Goal: Task Accomplishment & Management: Use online tool/utility

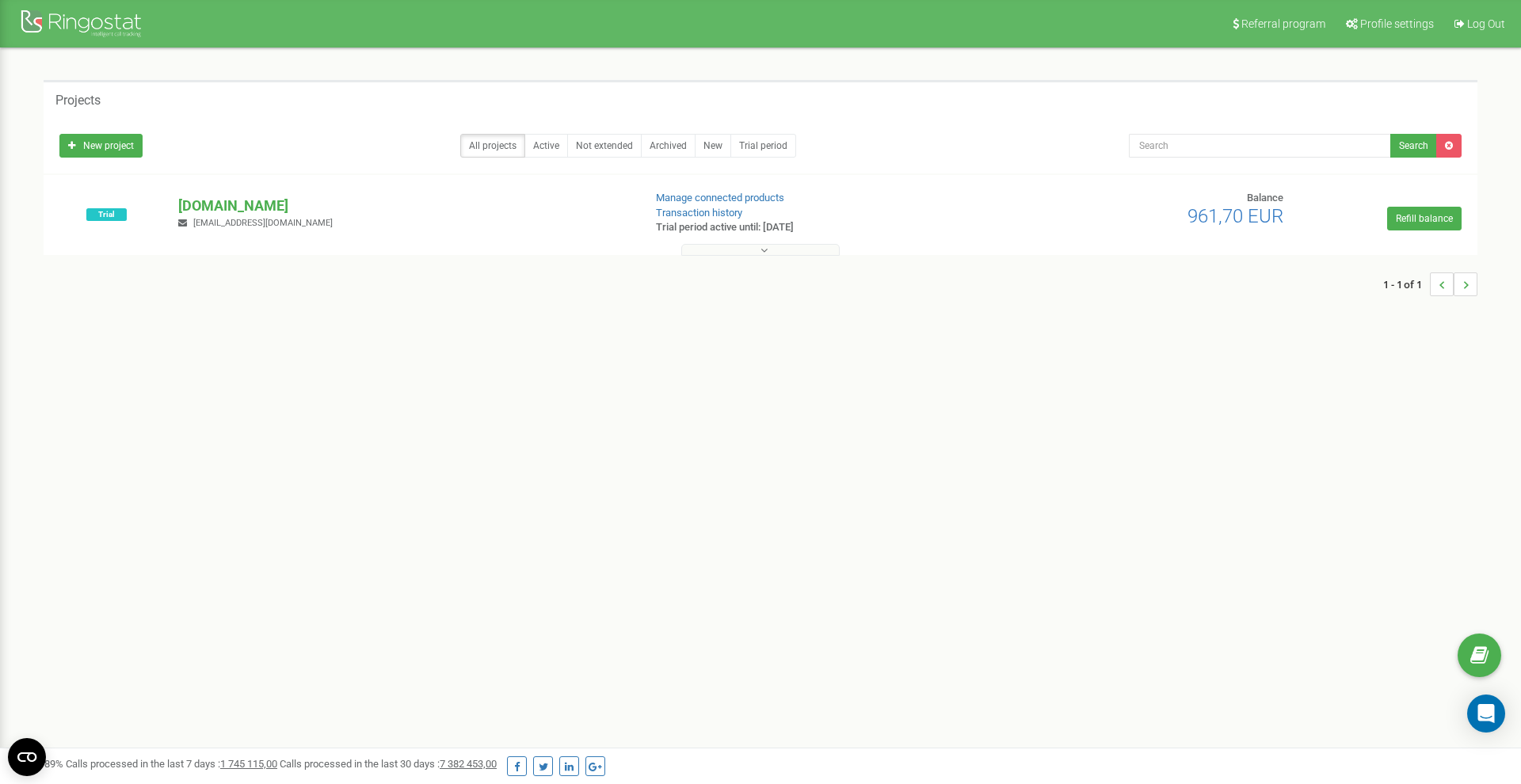
click at [744, 243] on div at bounding box center [760, 246] width 1425 height 16
click at [734, 250] on button at bounding box center [760, 250] width 159 height 11
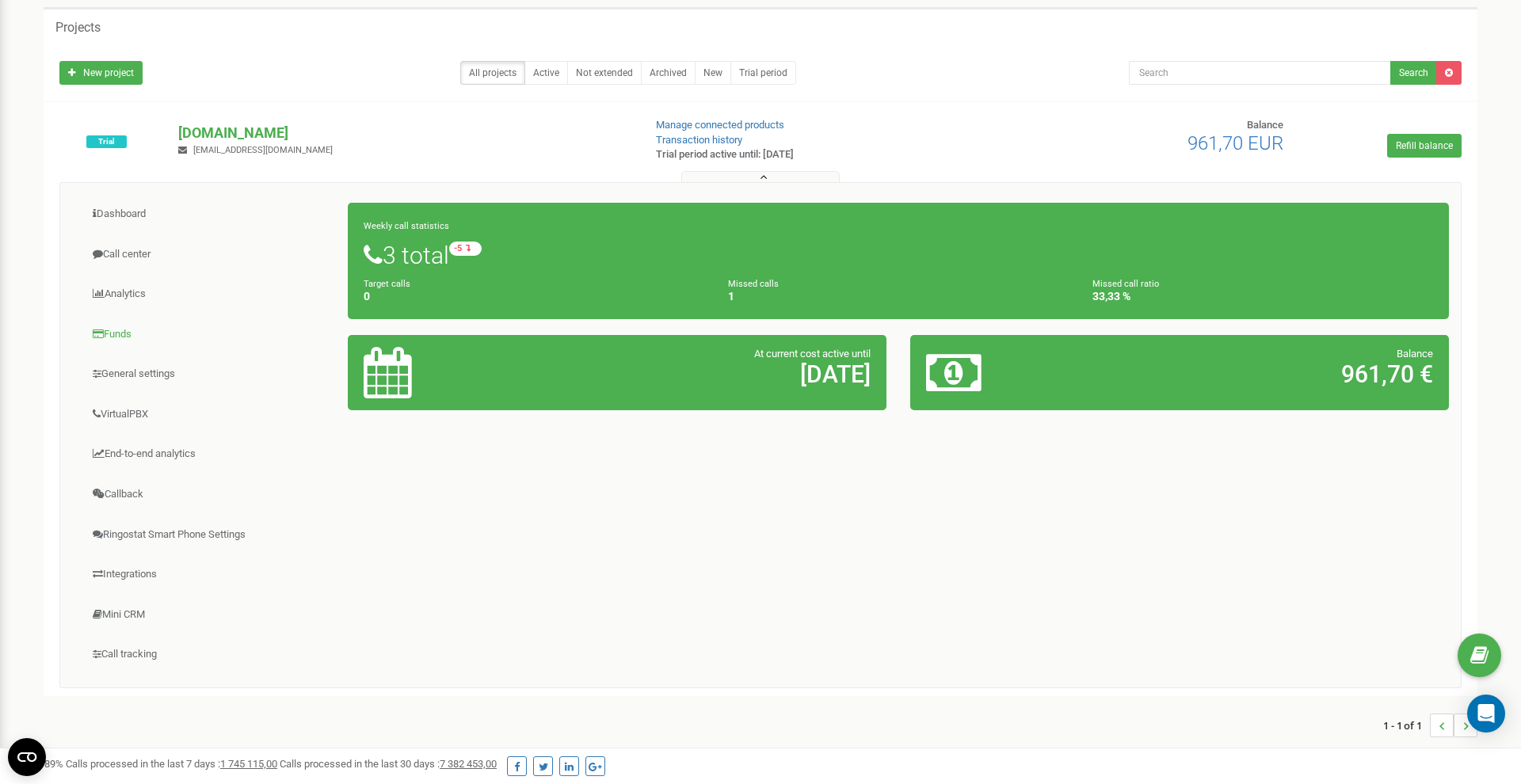
scroll to position [86, 0]
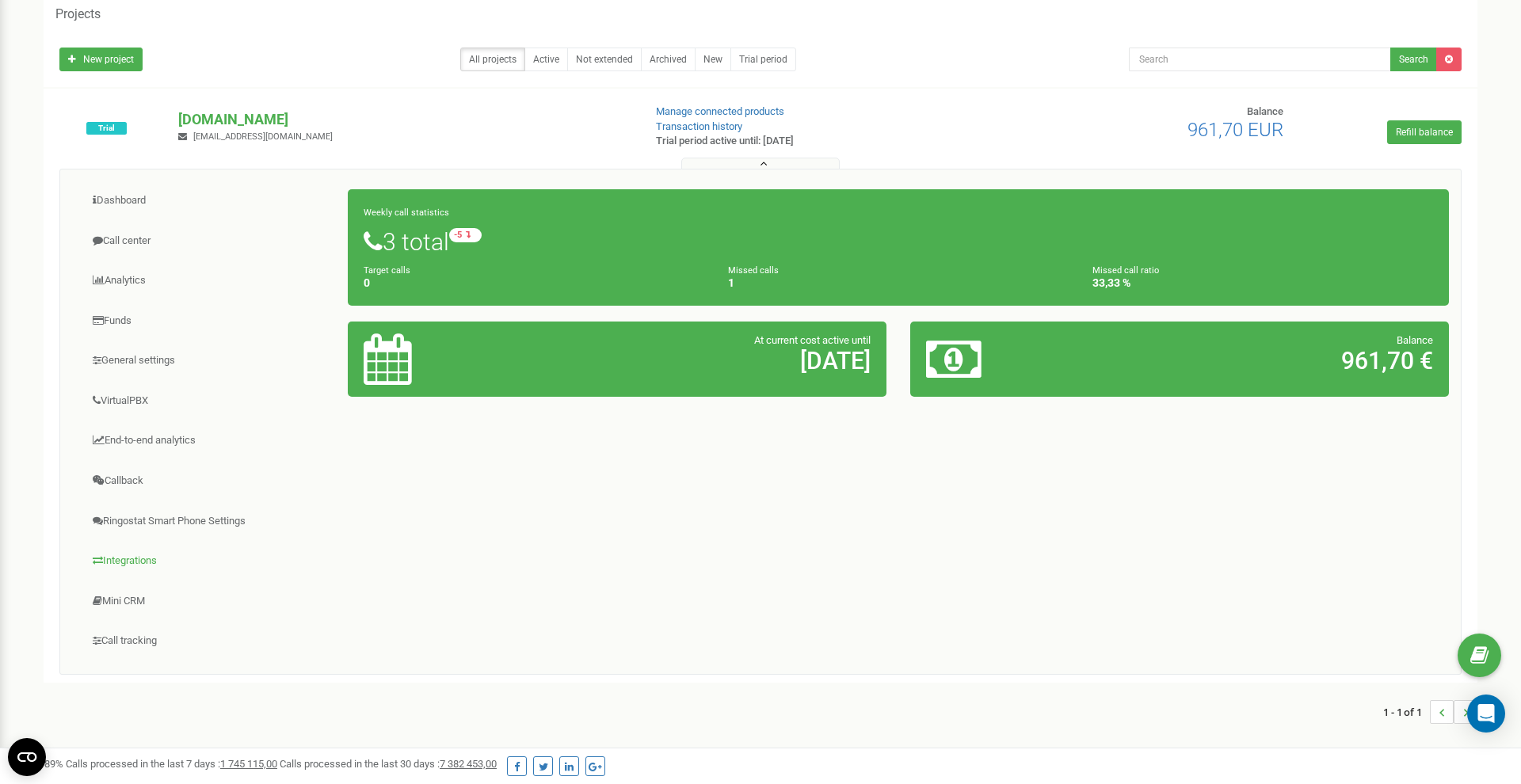
click at [126, 551] on link "Integrations" at bounding box center [209, 560] width 276 height 39
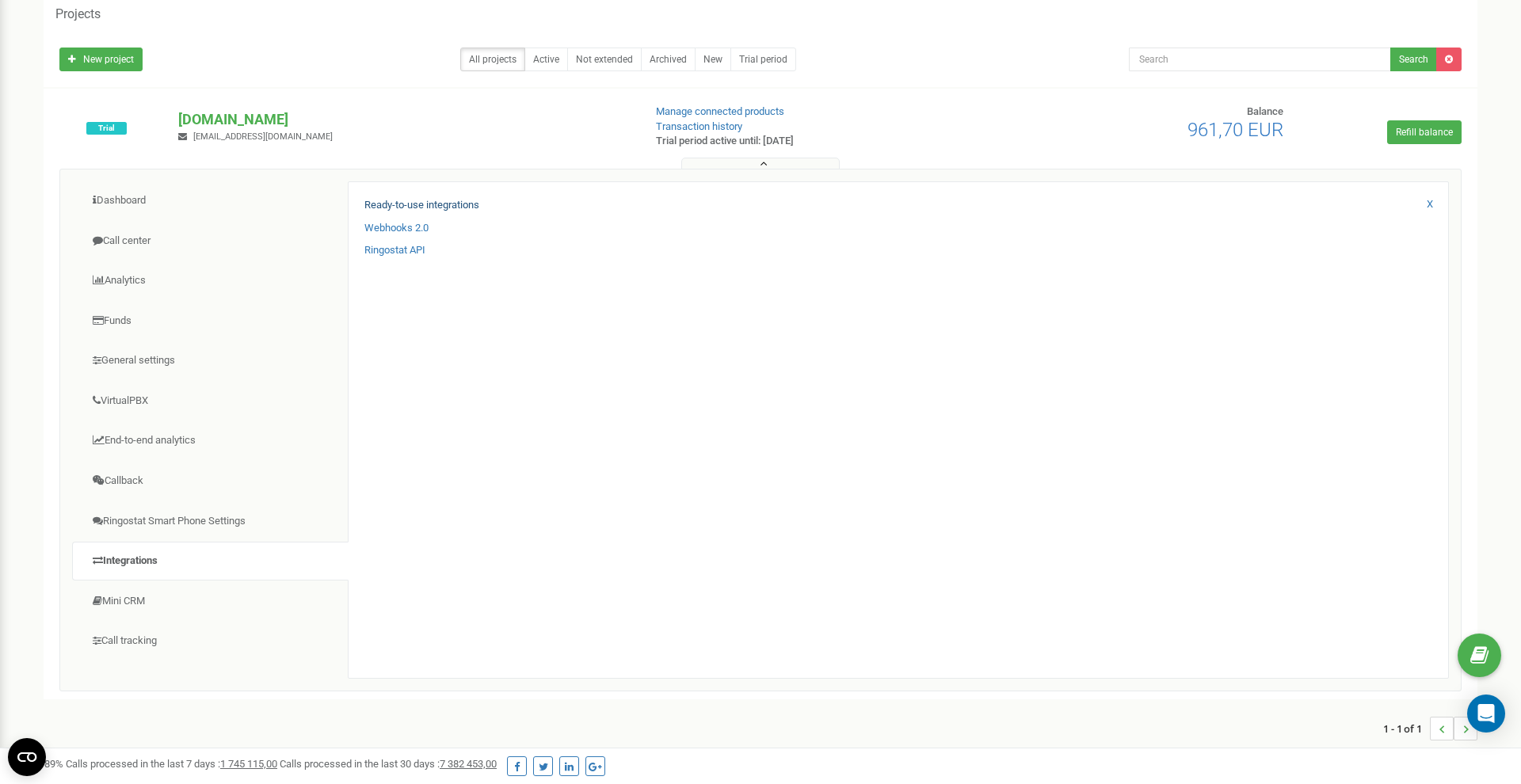
click at [413, 205] on link "Ready-to-use integrations" at bounding box center [422, 206] width 115 height 15
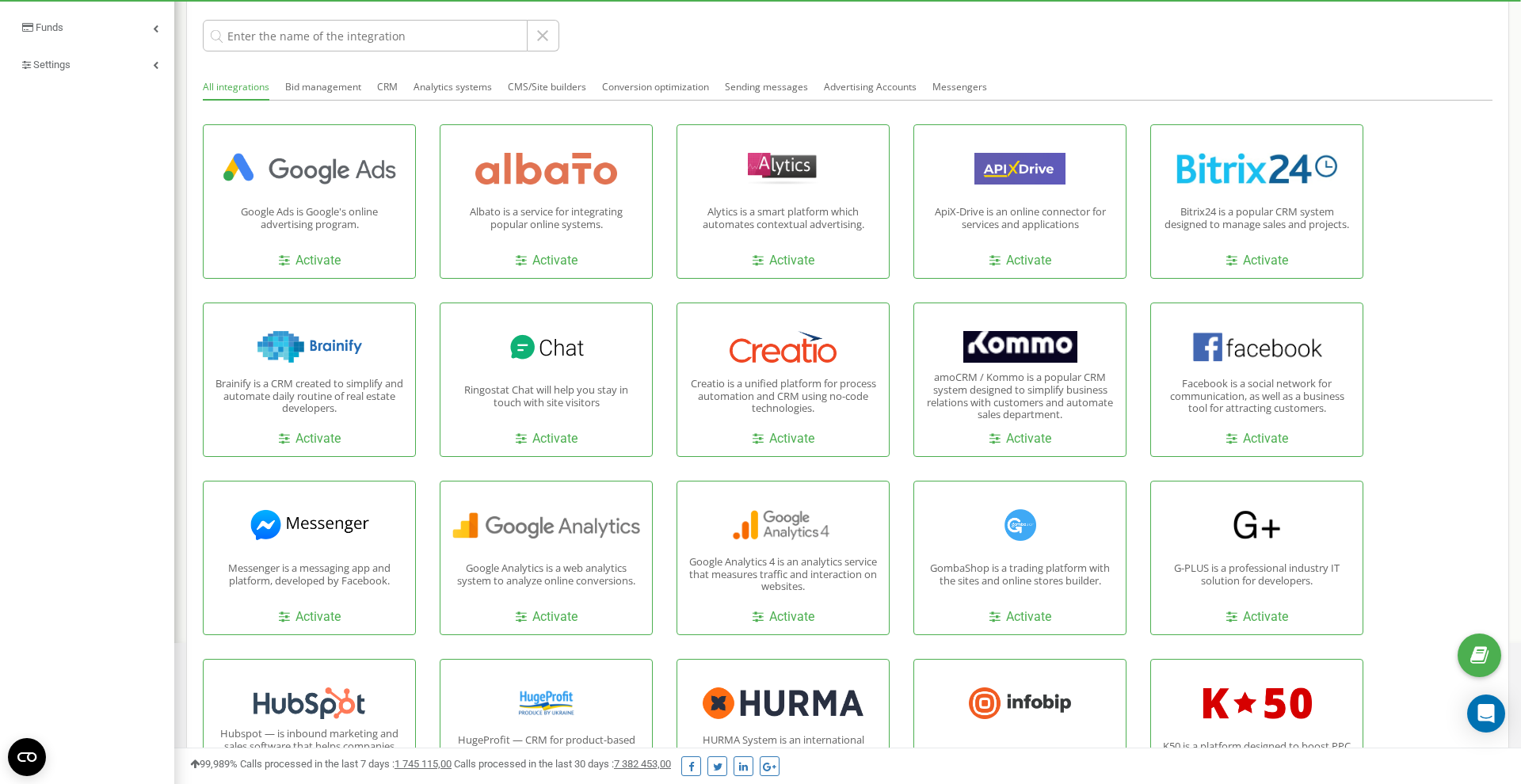
scroll to position [303, 0]
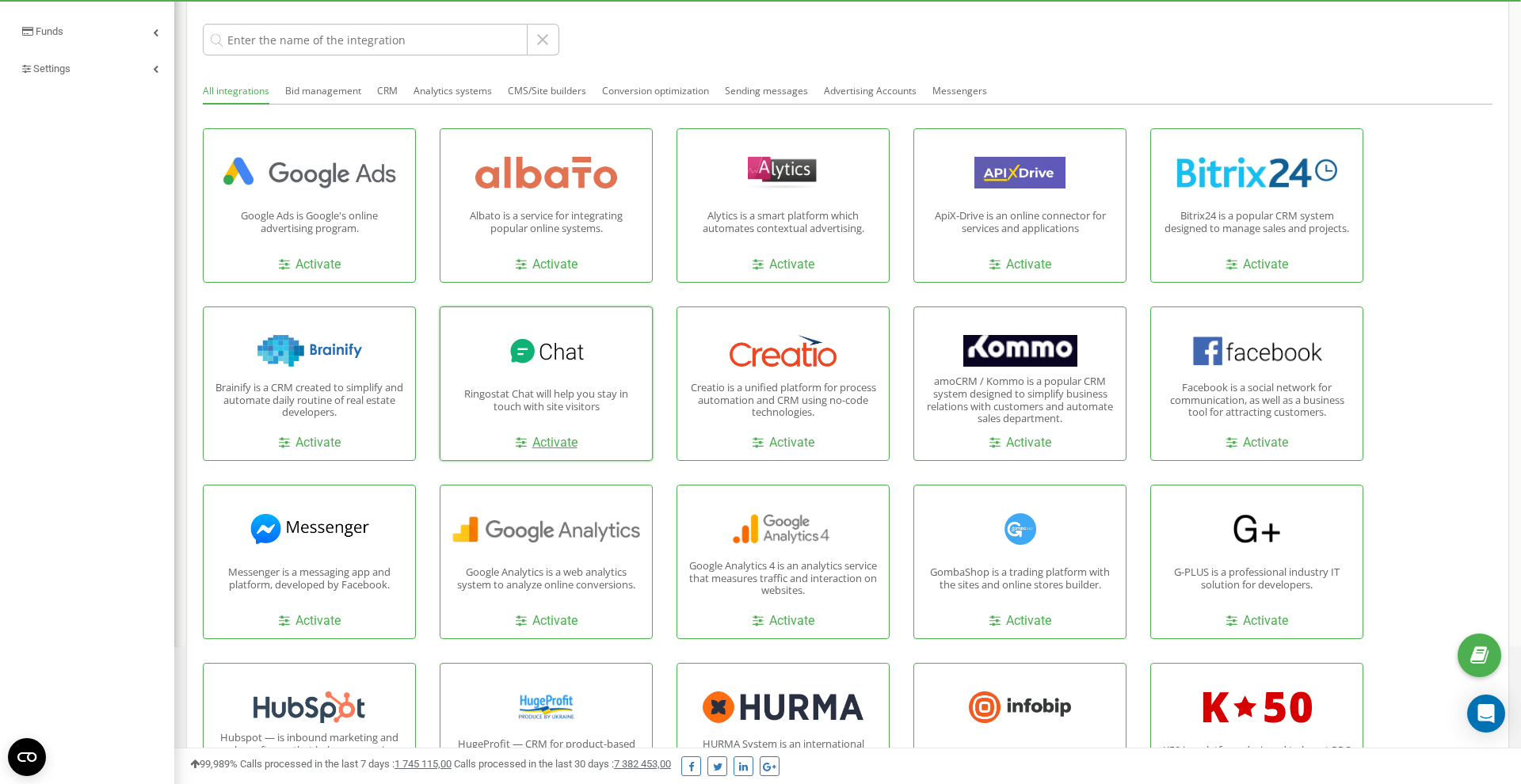
click at [562, 443] on link "Activate" at bounding box center [546, 443] width 62 height 18
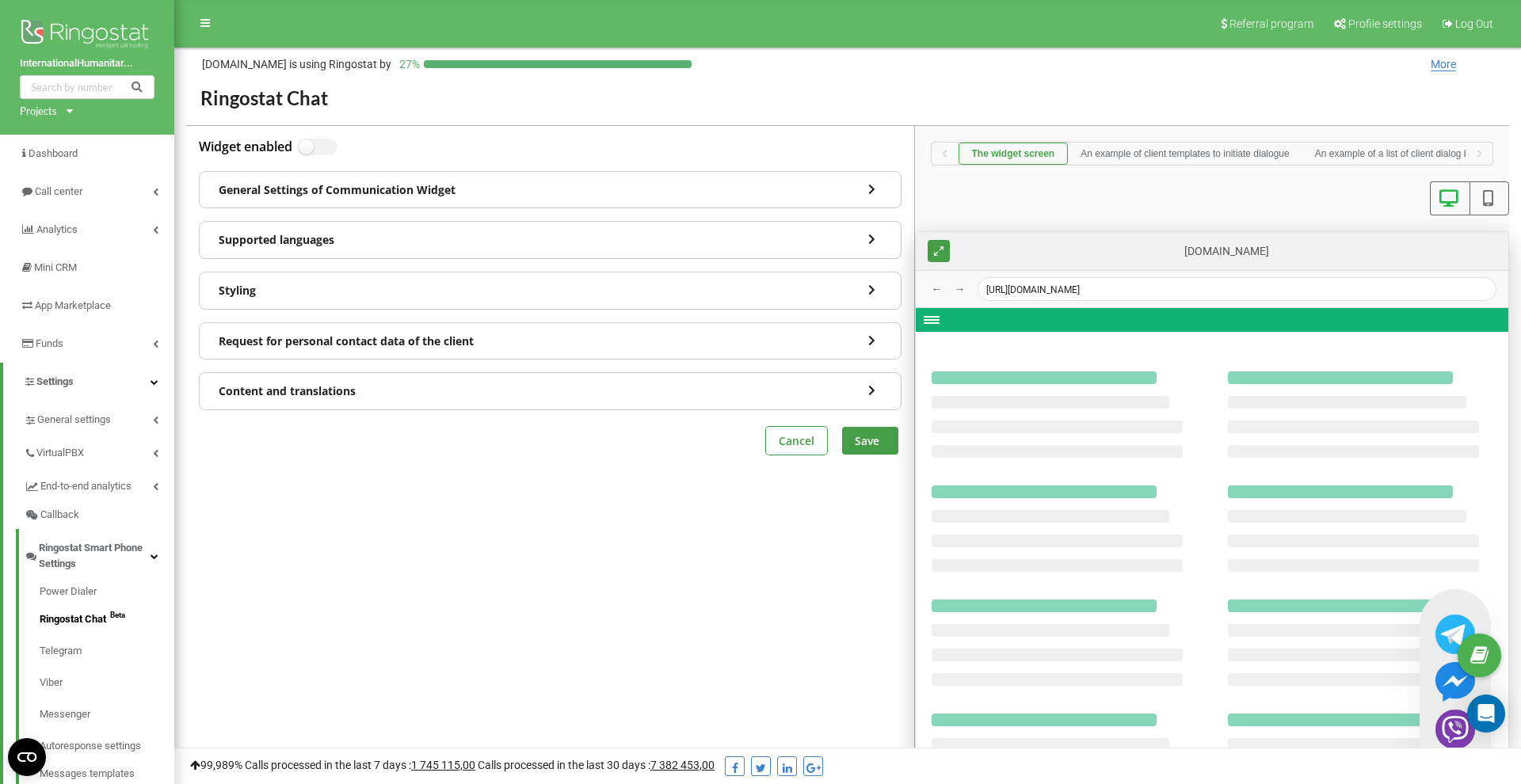
click at [72, 32] on img at bounding box center [87, 35] width 135 height 39
